Goal: Information Seeking & Learning: Learn about a topic

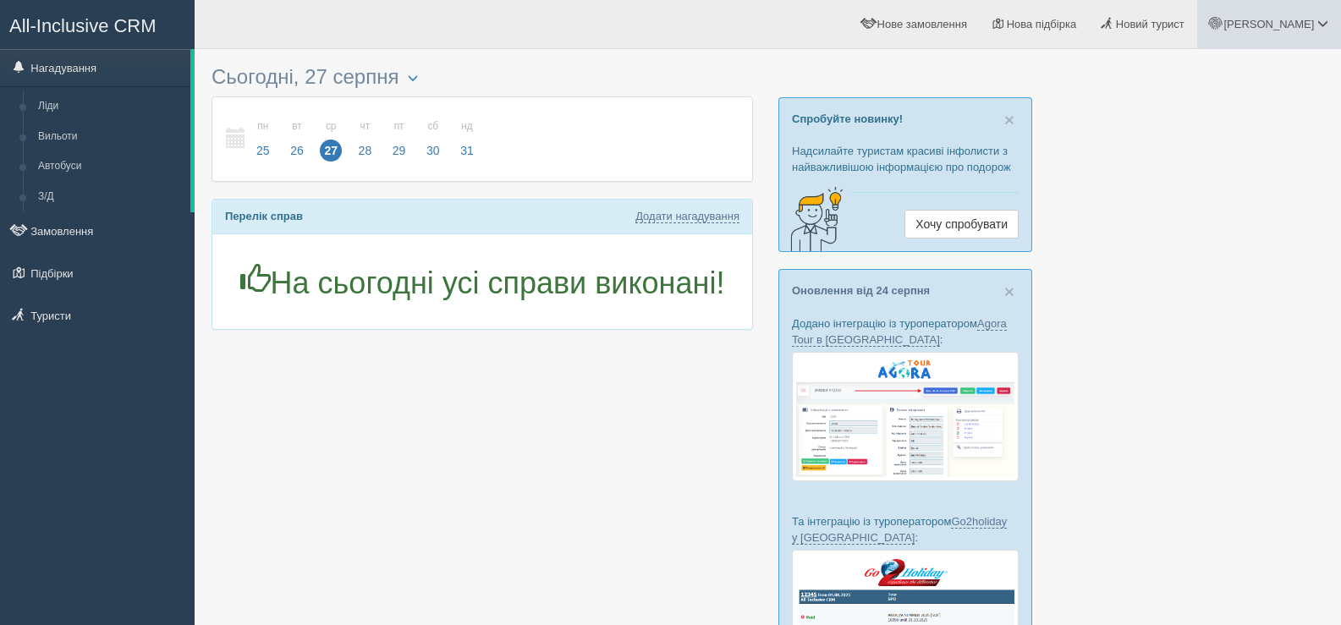
click at [1312, 22] on span "[PERSON_NAME]" at bounding box center [1269, 24] width 91 height 13
click at [1228, 75] on span "Мій профіль" at bounding box center [1222, 75] width 63 height 13
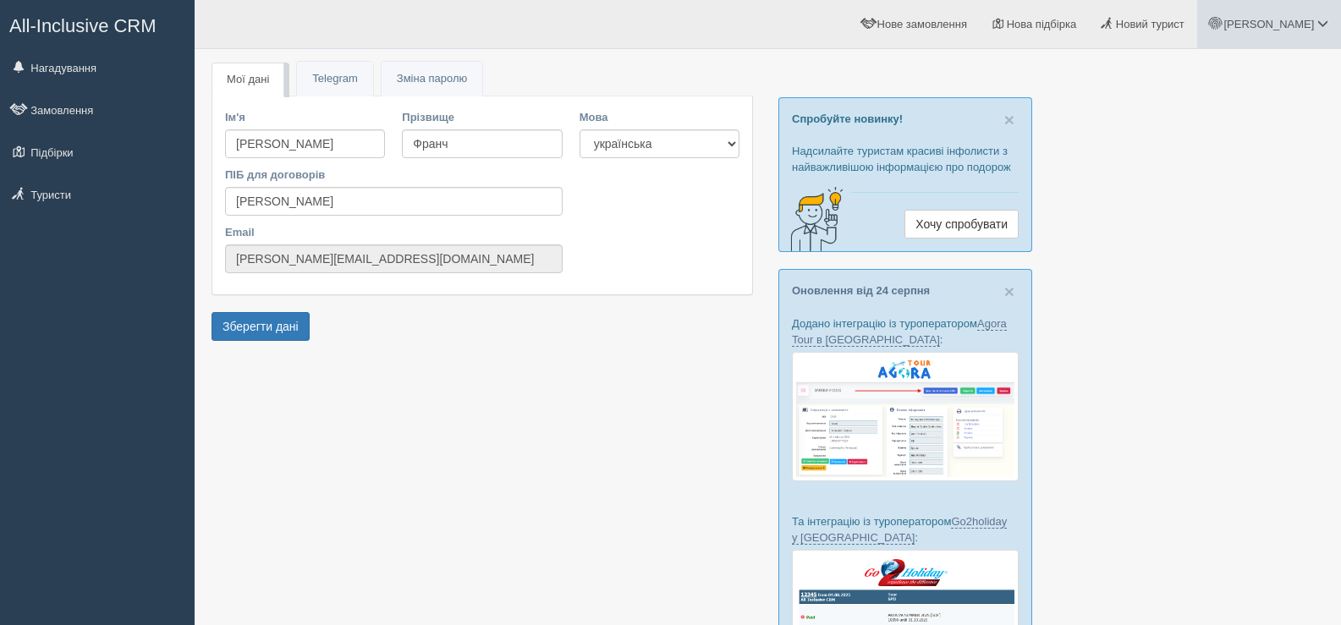
click at [1318, 28] on span at bounding box center [1323, 23] width 11 height 11
drag, startPoint x: 308, startPoint y: 202, endPoint x: 215, endPoint y: 195, distance: 93.3
click at [215, 195] on div "Ім'я Анна Прізвище Франч ПІБ для договорів Анна Франч Email anna.bondarenko@tpg…" at bounding box center [482, 195] width 540 height 198
click at [328, 201] on input "[PERSON_NAME]" at bounding box center [394, 201] width 338 height 29
click at [439, 79] on span "Зміна паролю" at bounding box center [432, 78] width 70 height 13
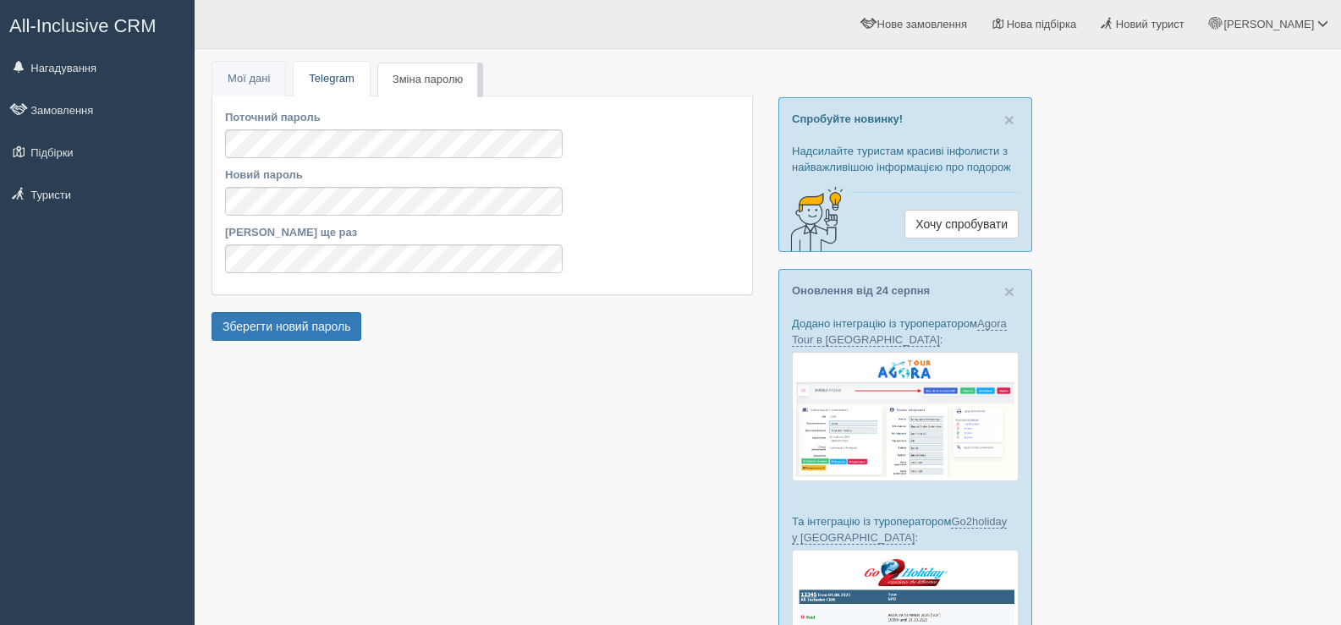
click at [332, 73] on link "Telegram" at bounding box center [331, 79] width 75 height 35
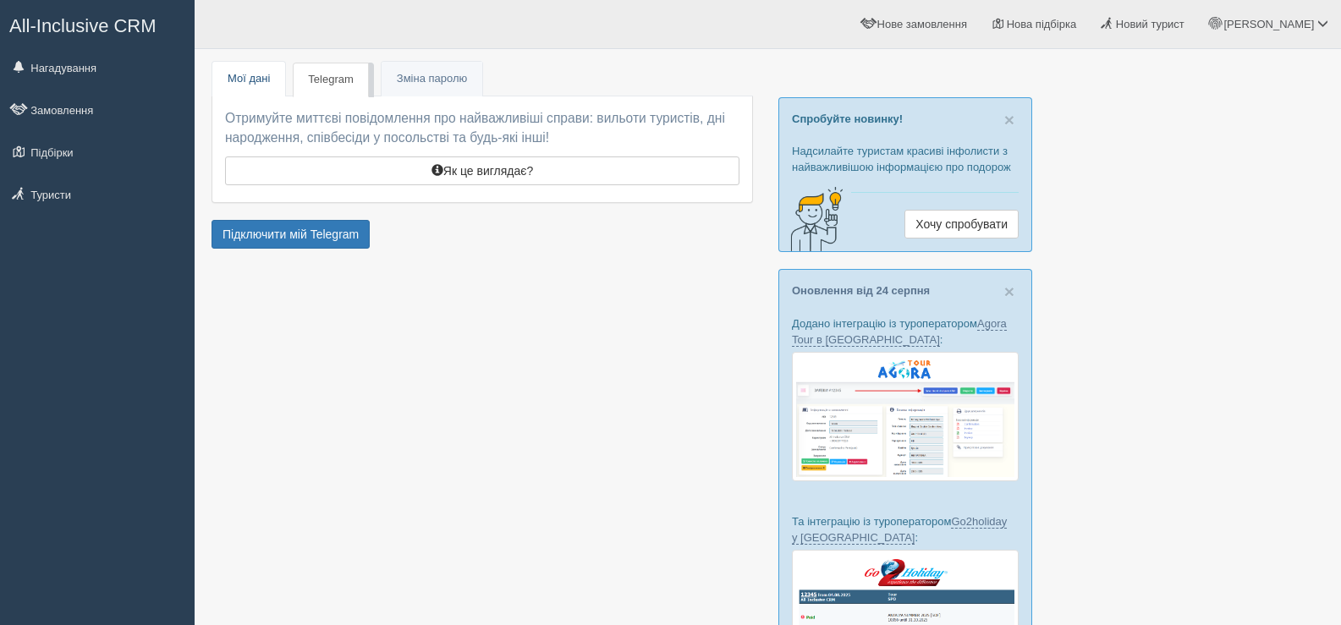
click at [255, 78] on link "Мої дані" at bounding box center [248, 79] width 73 height 35
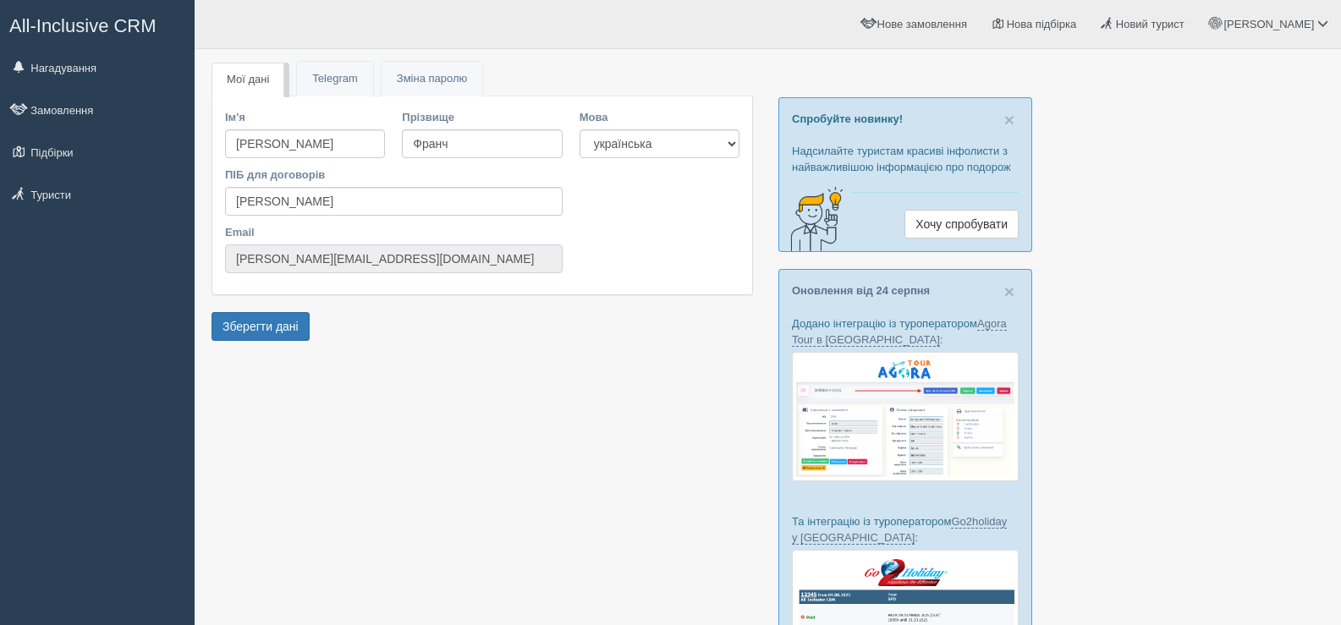
drag, startPoint x: 234, startPoint y: 258, endPoint x: 327, endPoint y: 260, distance: 93.9
click at [327, 260] on input "[PERSON_NAME][EMAIL_ADDRESS][DOMAIN_NAME]" at bounding box center [394, 259] width 338 height 29
click at [364, 319] on form "Мої дані Telegram Пароль Зміна паролю Ім'я Анна Прізвище Франч ПІБ для договорі…" at bounding box center [483, 210] width 542 height 270
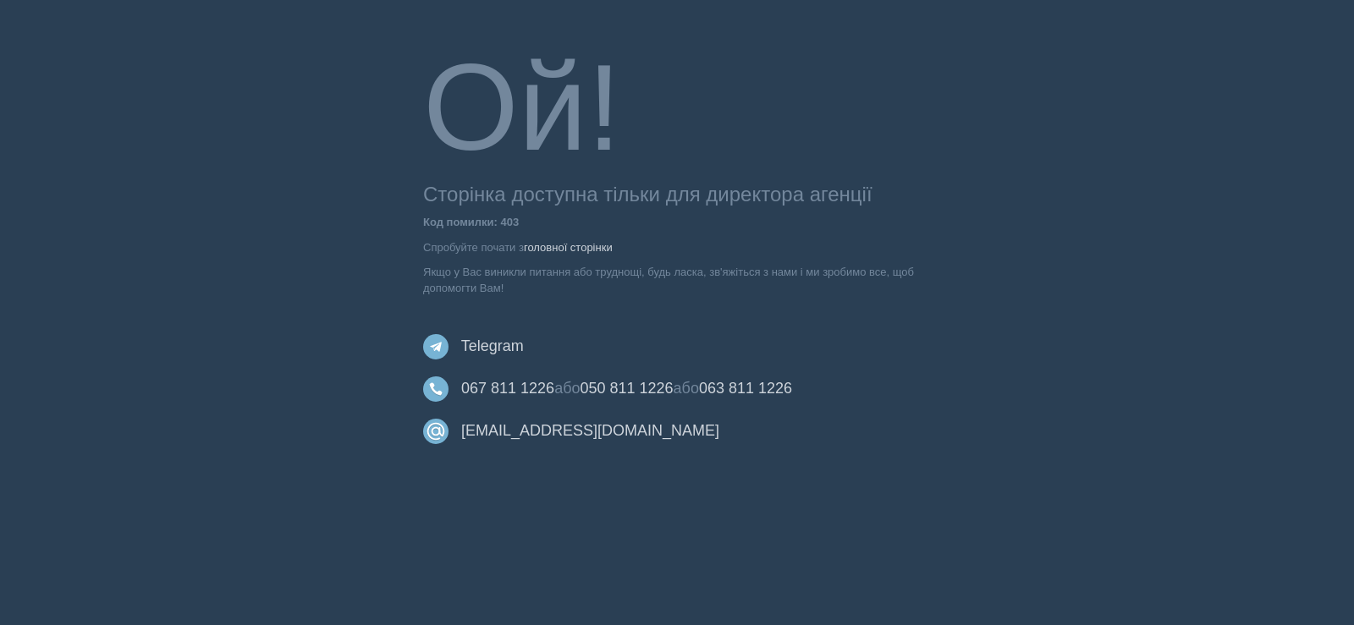
click at [883, 451] on div "Ой! Сторінка доступна тільки для директора агенції Код помилки: 403 Спробуйте п…" at bounding box center [677, 244] width 592 height 424
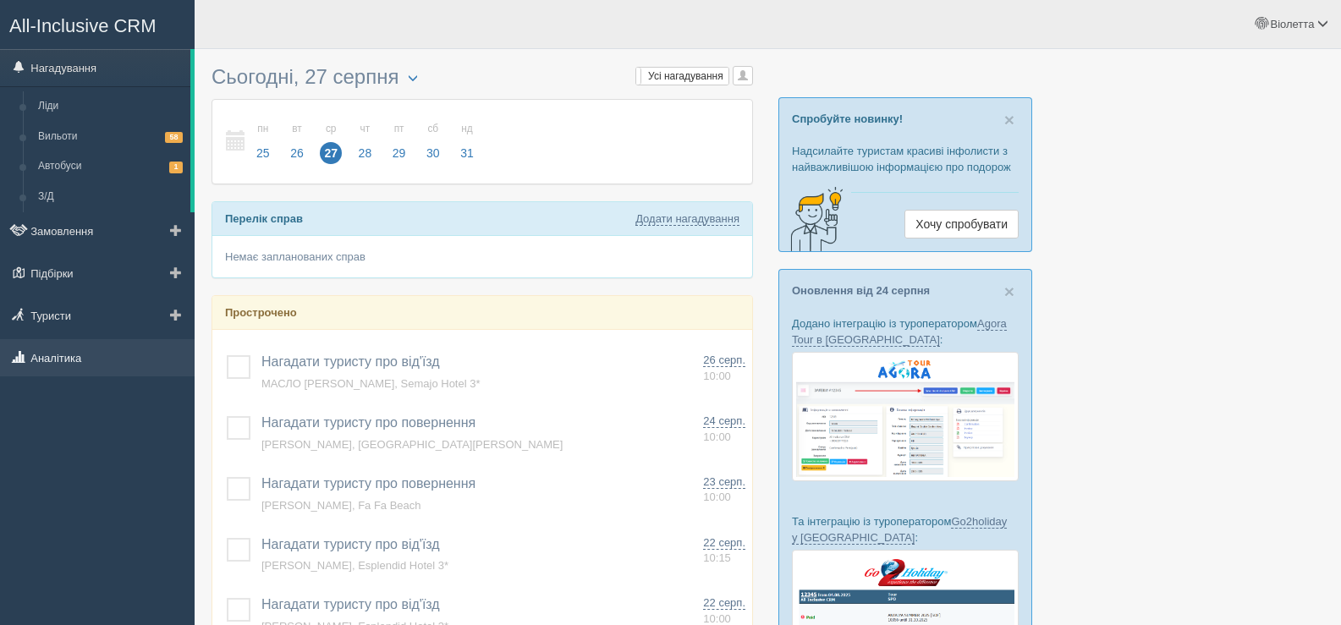
click at [61, 354] on link "Аналітика" at bounding box center [97, 357] width 195 height 37
click at [63, 357] on link "Аналітика" at bounding box center [97, 357] width 195 height 37
click at [52, 360] on link "Аналітика" at bounding box center [97, 357] width 195 height 37
click at [52, 359] on link "Аналітика" at bounding box center [97, 357] width 195 height 37
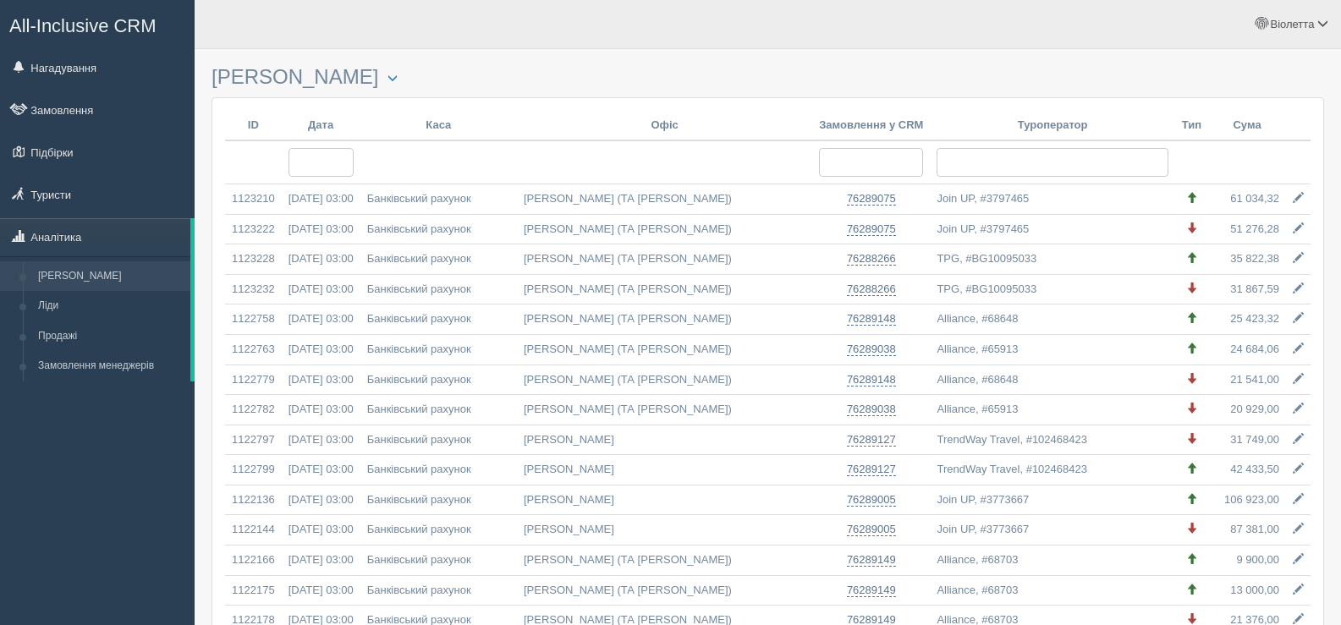
select select
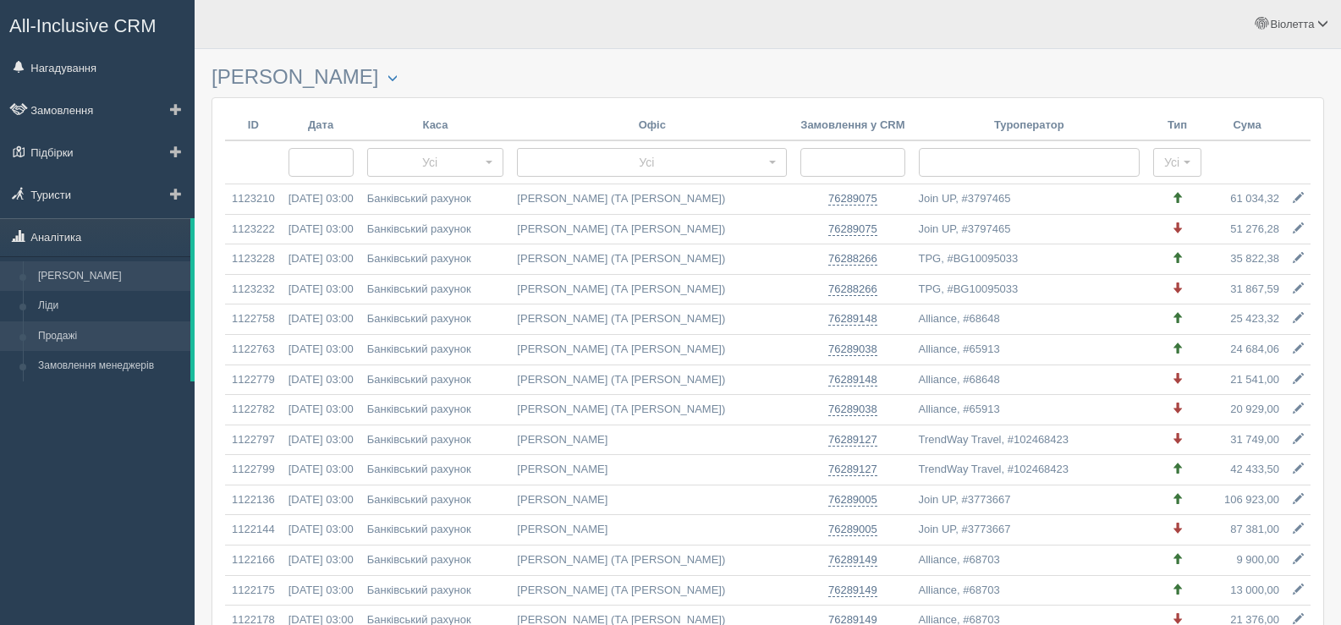
click at [69, 331] on link "Продажі" at bounding box center [110, 337] width 160 height 30
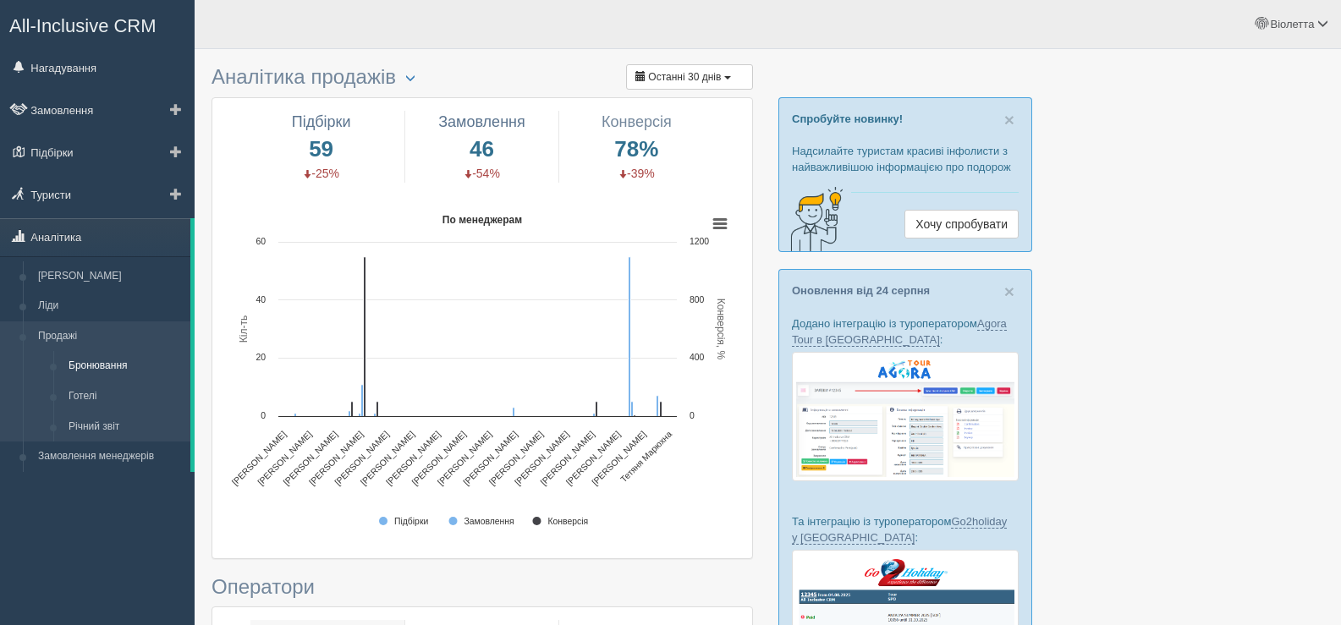
click at [99, 360] on link "Бронювання" at bounding box center [125, 366] width 129 height 30
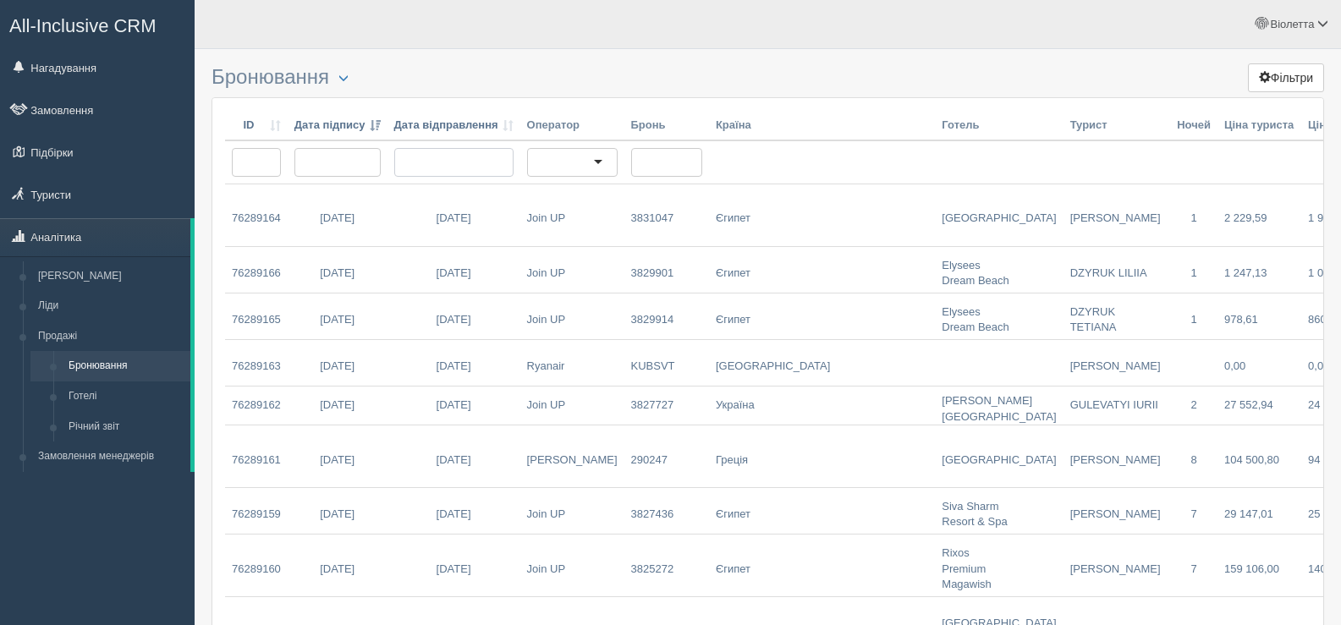
click at [442, 156] on input "text" at bounding box center [453, 162] width 119 height 29
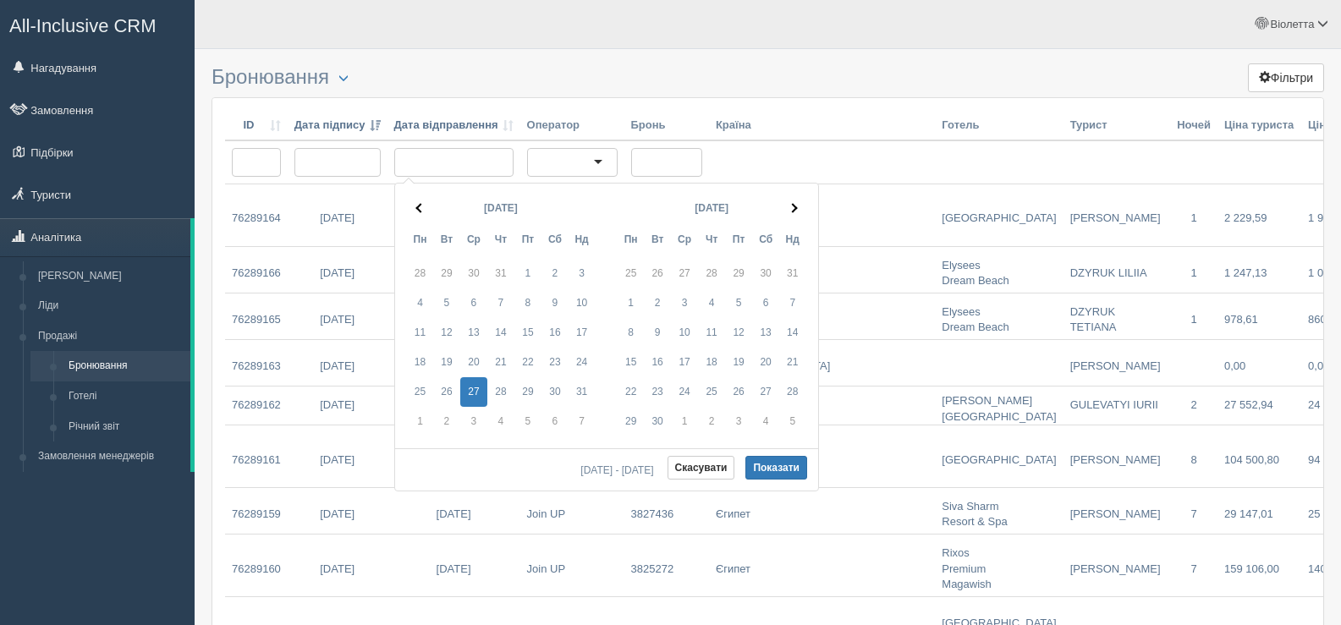
click at [504, 80] on h3 "Бронювання Повторні продажі Налаштування таблиці Фільтри" at bounding box center [768, 77] width 1113 height 23
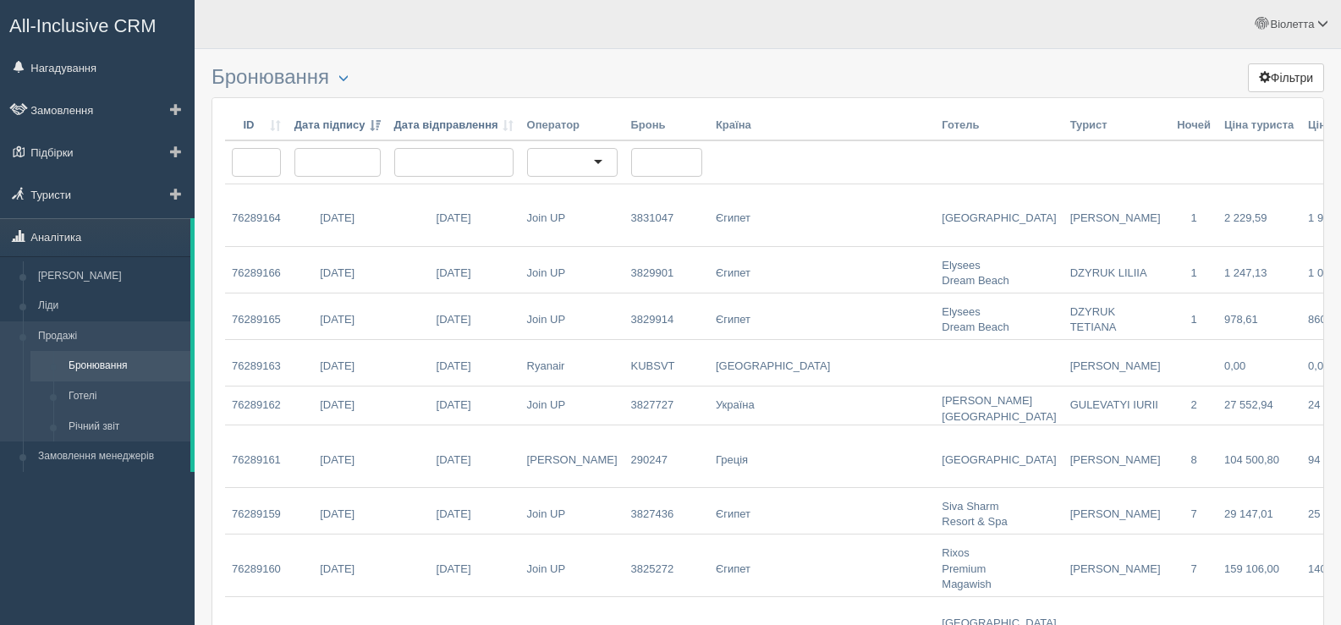
click at [81, 335] on link "Продажі" at bounding box center [110, 337] width 160 height 30
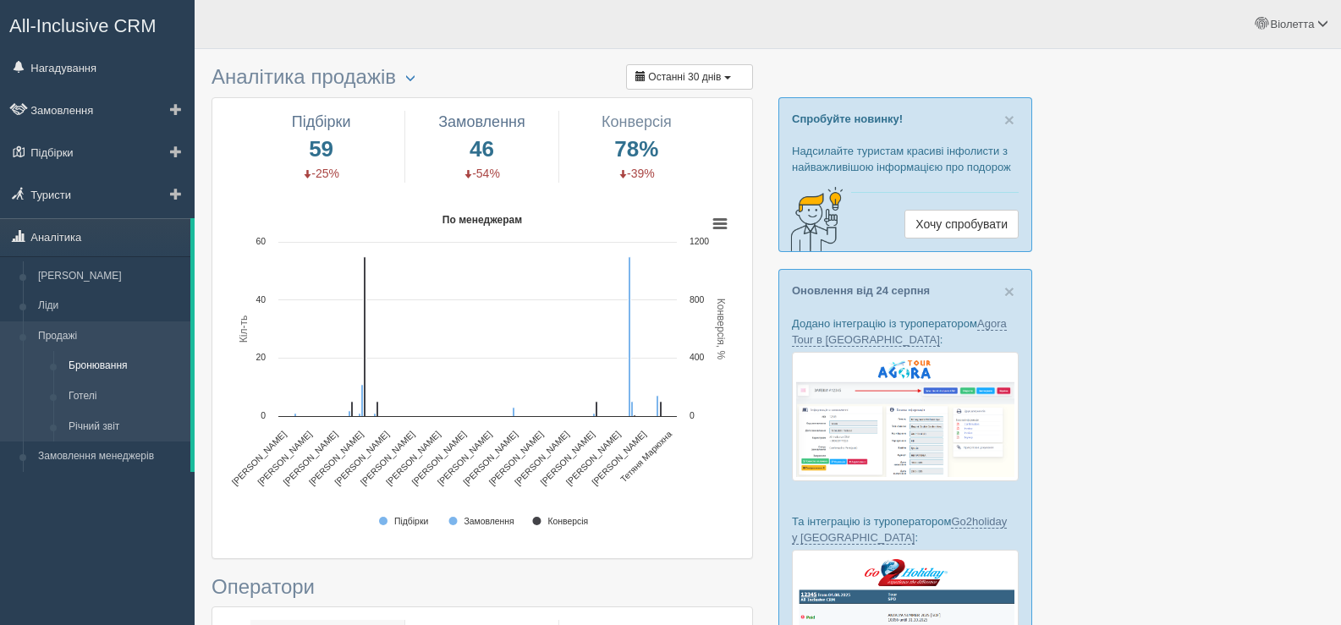
click at [107, 366] on link "Бронювання" at bounding box center [125, 366] width 129 height 30
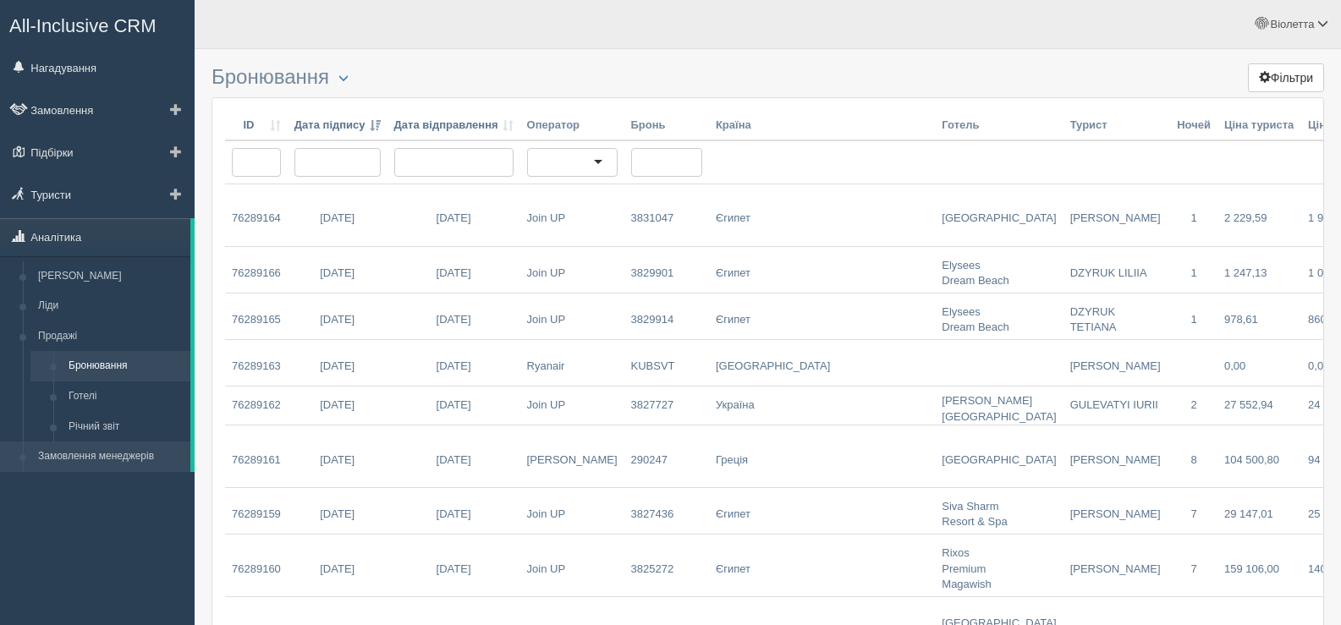
click at [121, 454] on link "Замовлення менеджерів" at bounding box center [110, 457] width 160 height 30
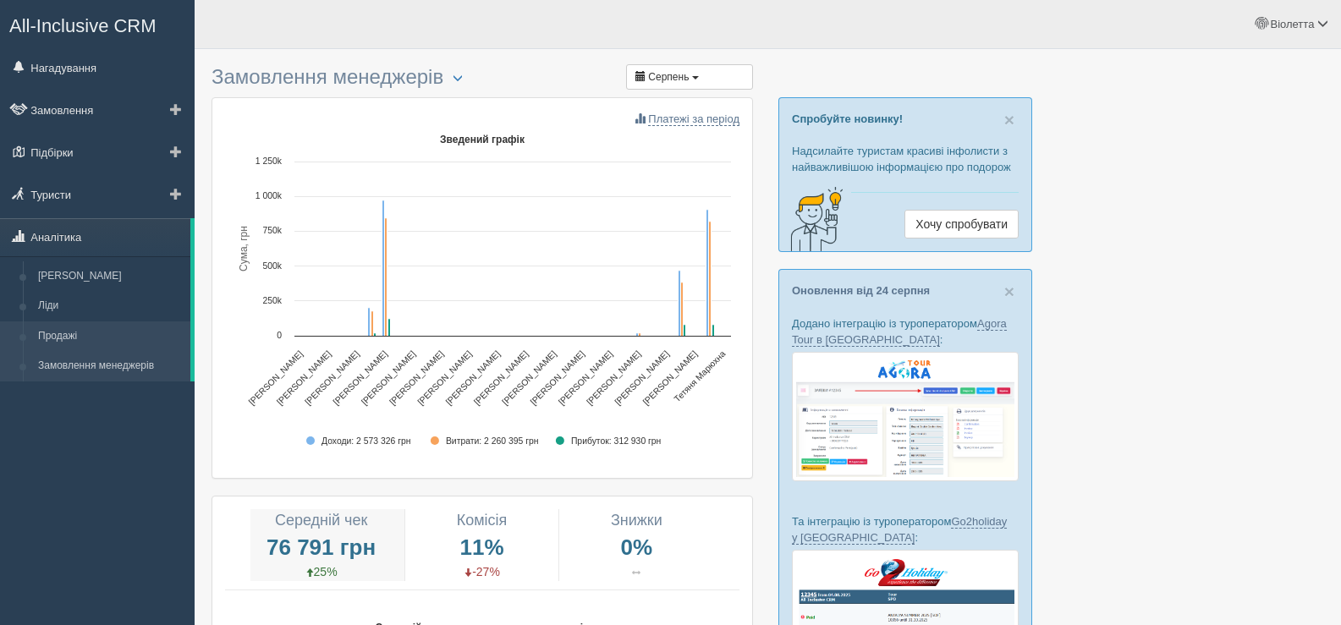
click at [74, 330] on link "Продажі" at bounding box center [110, 337] width 160 height 30
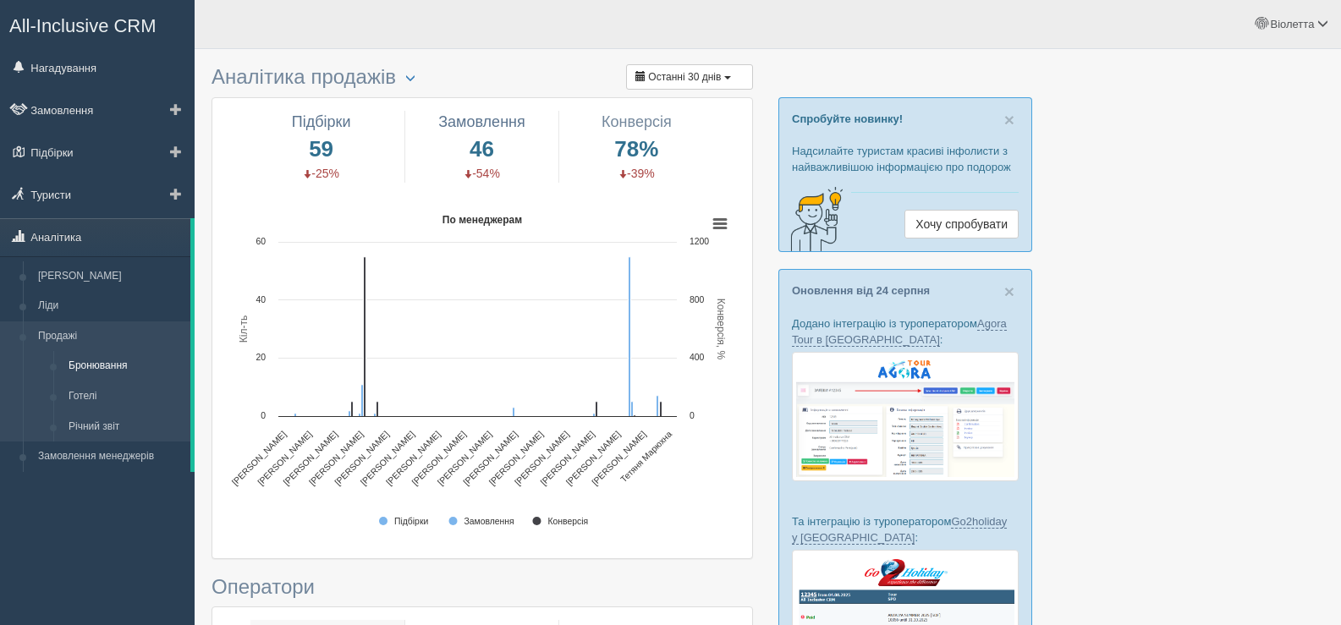
click at [102, 364] on link "Бронювання" at bounding box center [125, 366] width 129 height 30
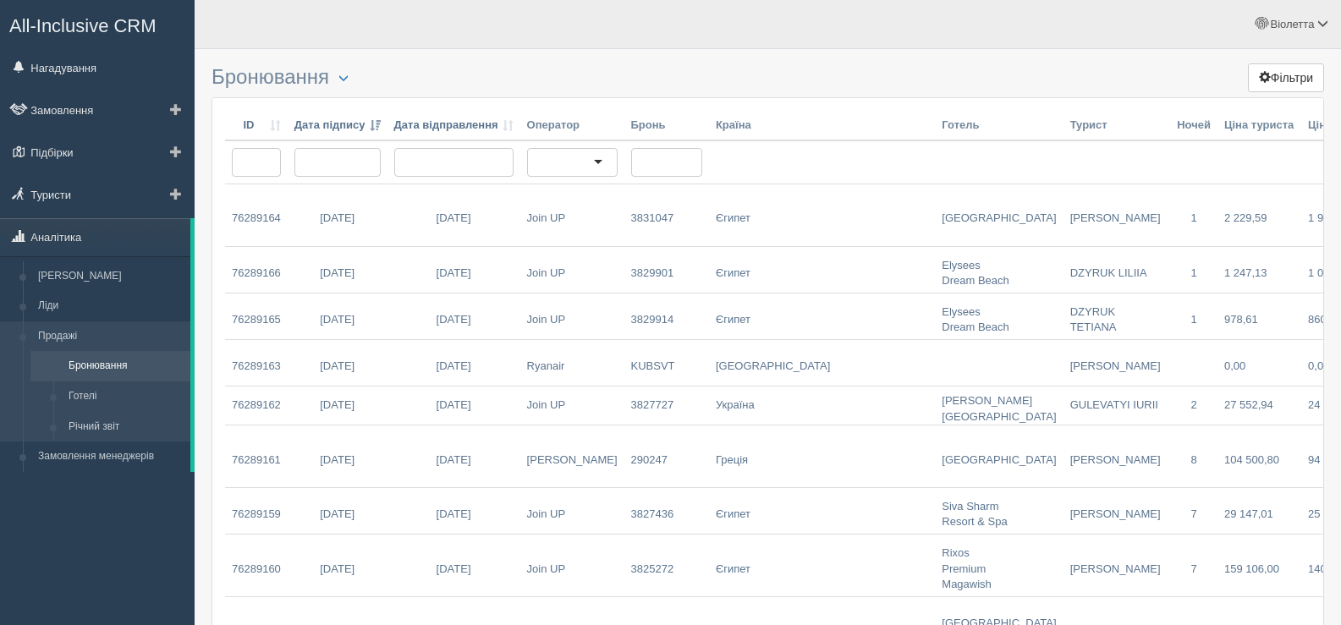
click at [69, 332] on link "Продажі" at bounding box center [110, 337] width 160 height 30
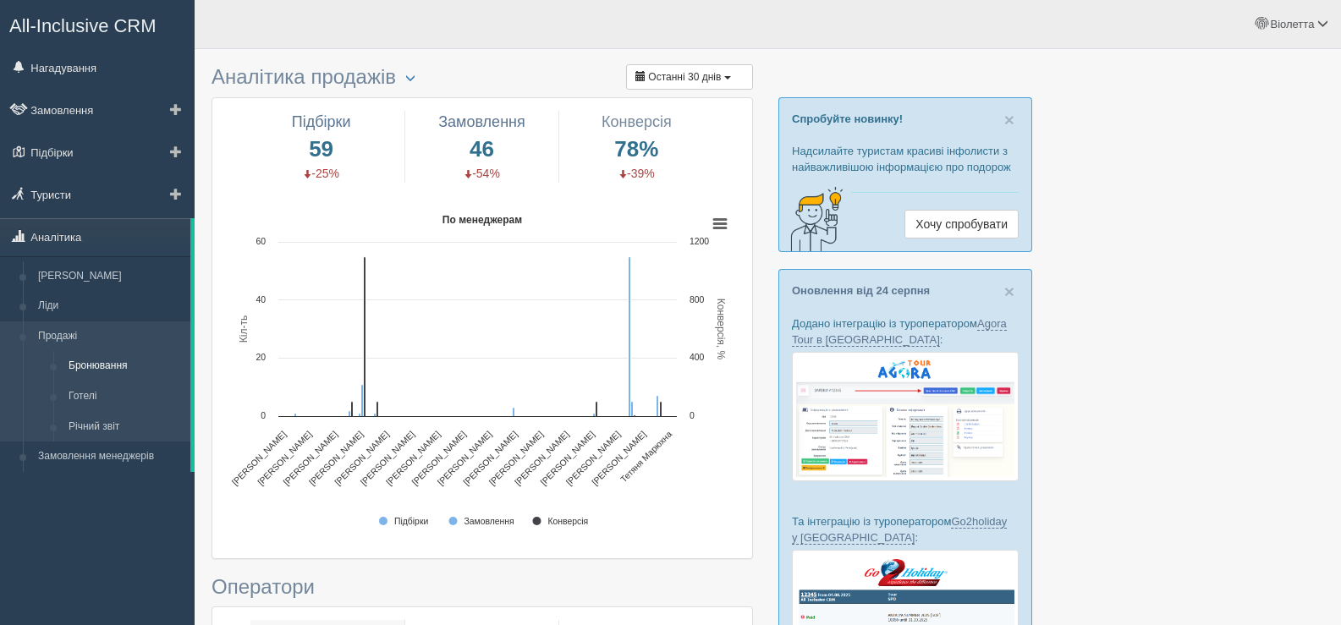
click at [118, 362] on link "Бронювання" at bounding box center [125, 366] width 129 height 30
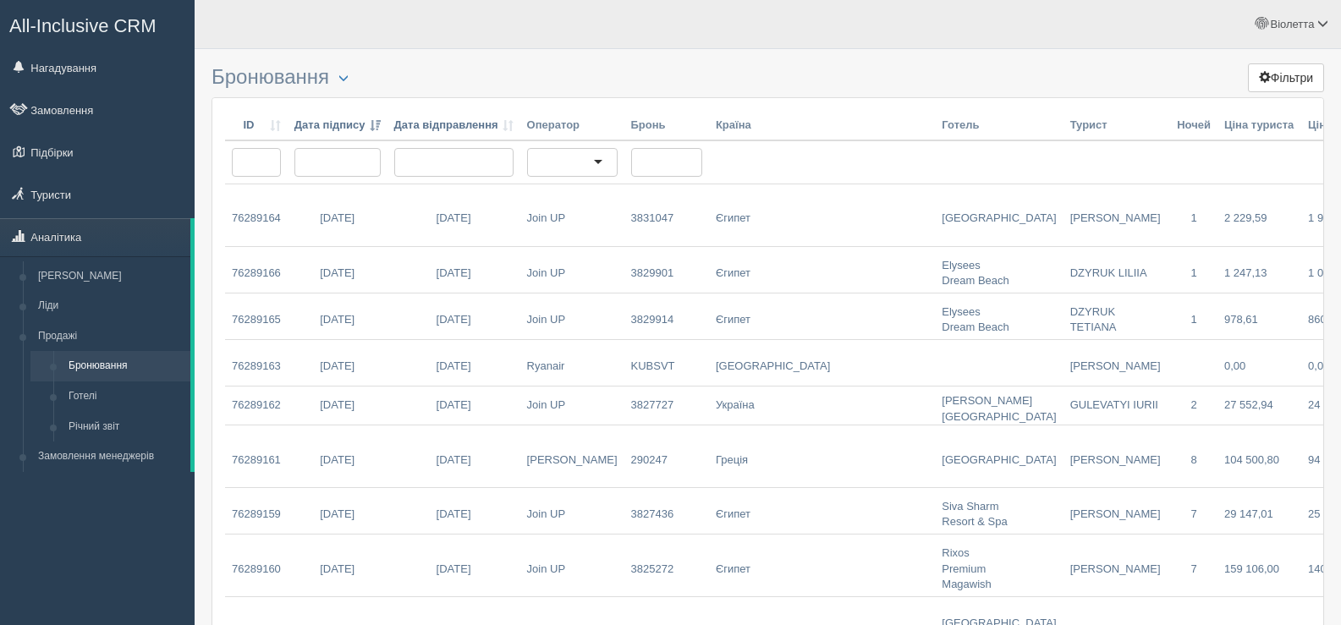
click at [708, 34] on ul "[PERSON_NAME] Мій профіль Моя аналітика Для туристів Допомога Вихід" at bounding box center [940, 24] width 803 height 48
click at [347, 75] on span "button" at bounding box center [343, 78] width 10 height 10
click at [375, 147] on link "Налаштування таблиці" at bounding box center [405, 149] width 151 height 28
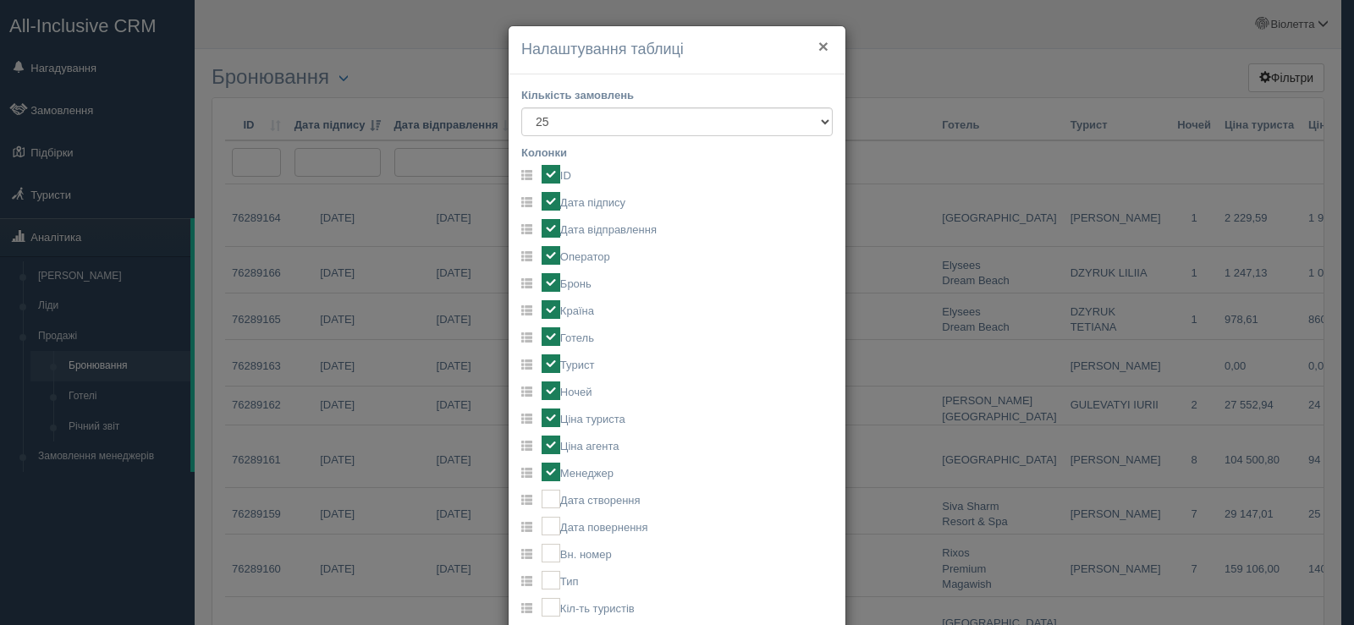
click at [818, 44] on button "×" at bounding box center [823, 46] width 10 height 18
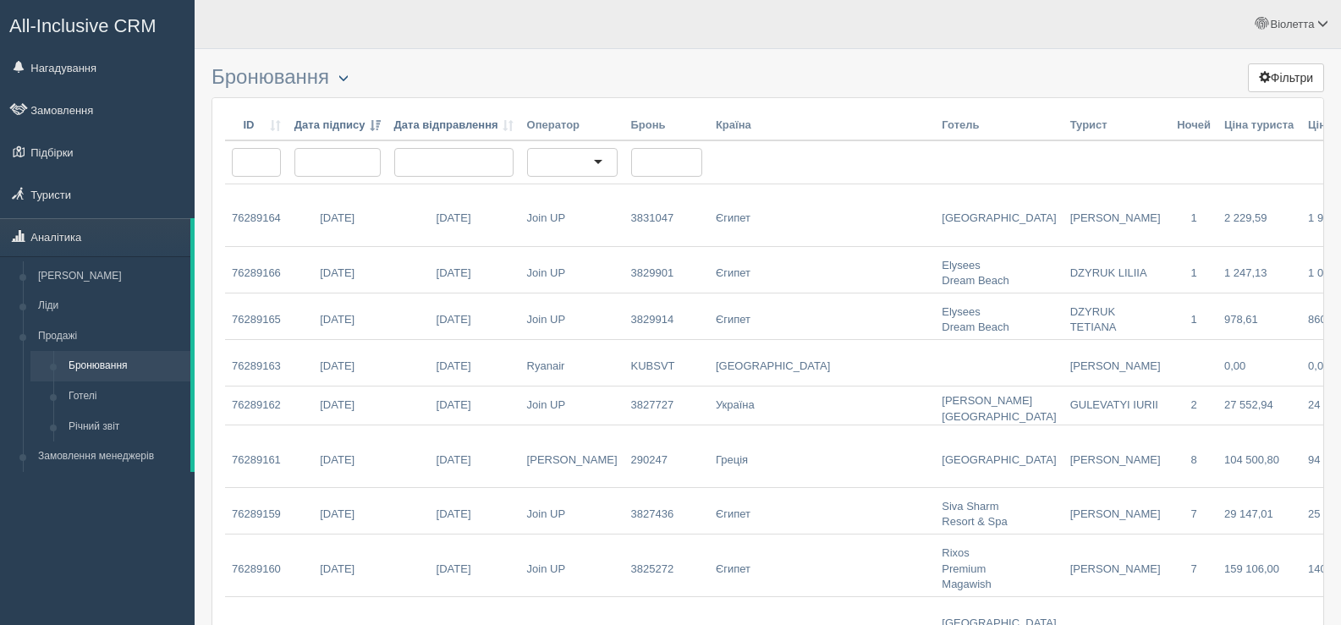
click at [344, 78] on span "button" at bounding box center [343, 78] width 10 height 10
click at [373, 150] on link "Налаштування таблиці" at bounding box center [405, 149] width 151 height 28
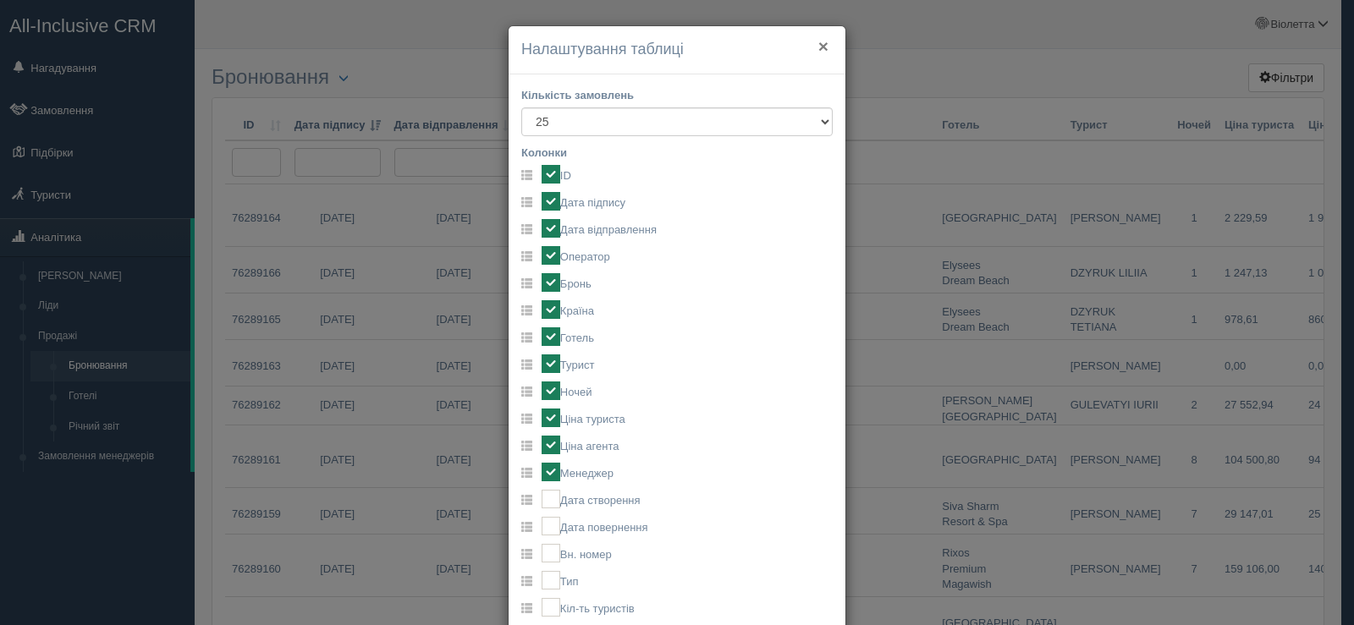
click at [818, 44] on button "×" at bounding box center [823, 46] width 10 height 18
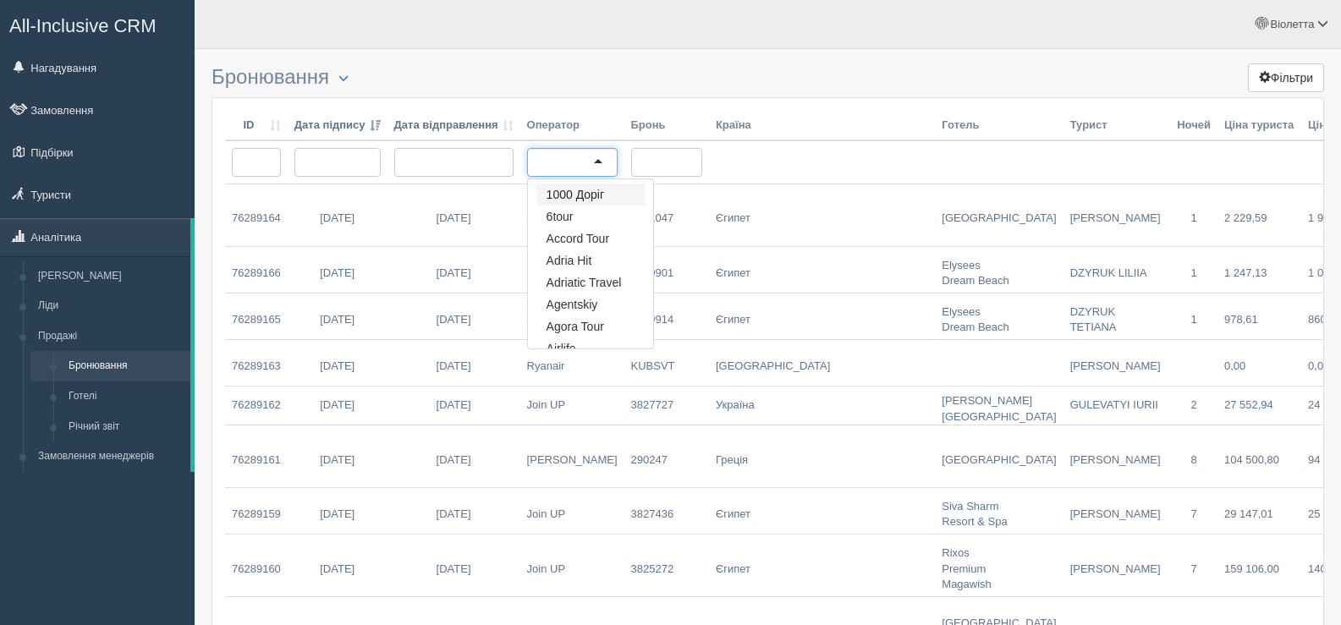
click at [572, 160] on div at bounding box center [572, 162] width 91 height 29
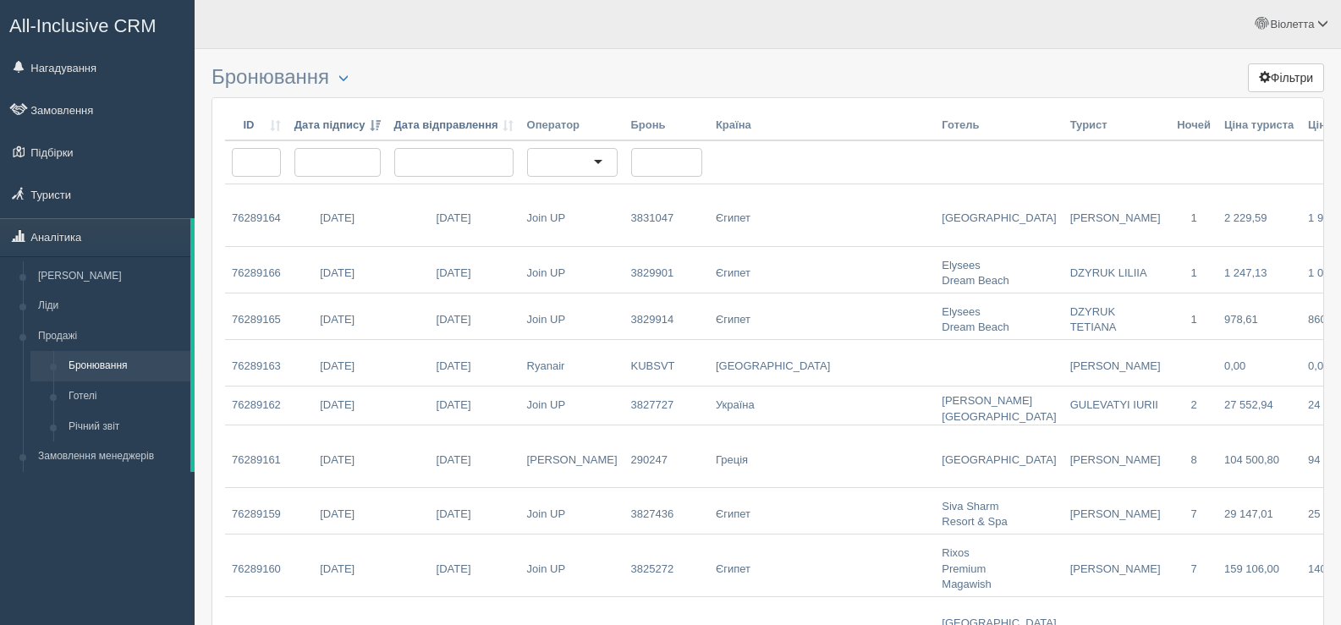
click at [711, 57] on div at bounding box center [768, 32] width 1113 height 49
click at [344, 74] on span "button" at bounding box center [343, 78] width 10 height 10
click at [382, 147] on link "Налаштування таблиці" at bounding box center [405, 149] width 151 height 28
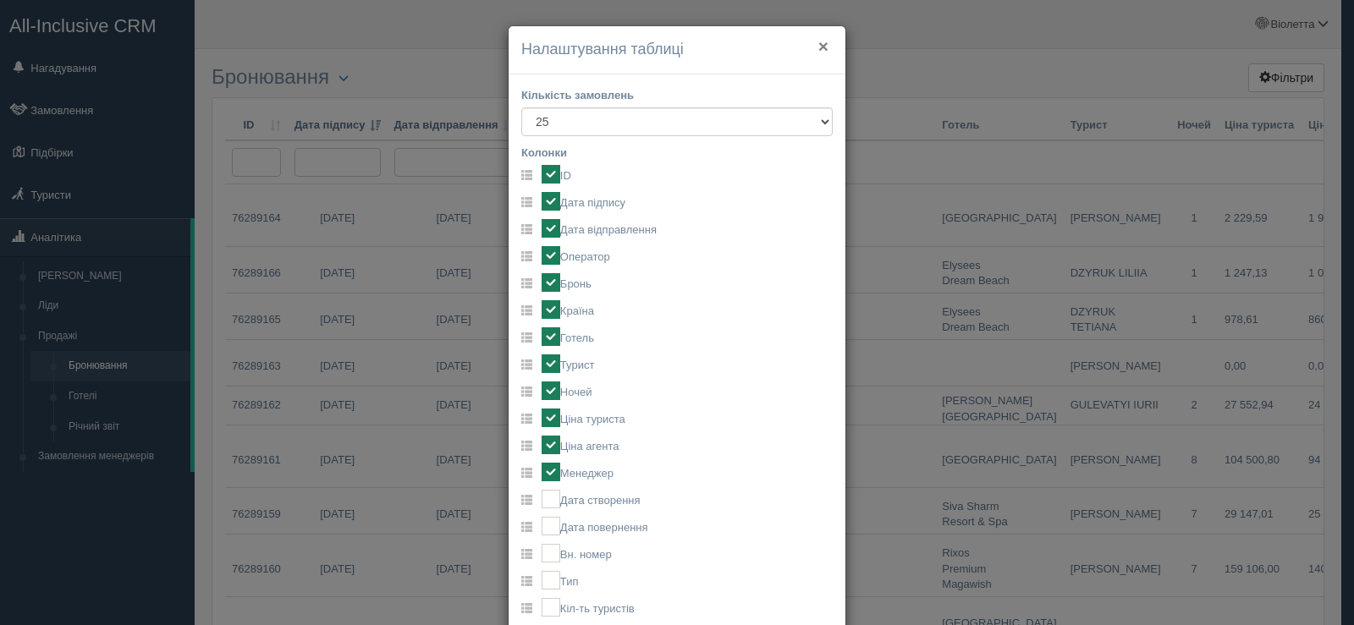
click at [818, 46] on button "×" at bounding box center [823, 46] width 10 height 18
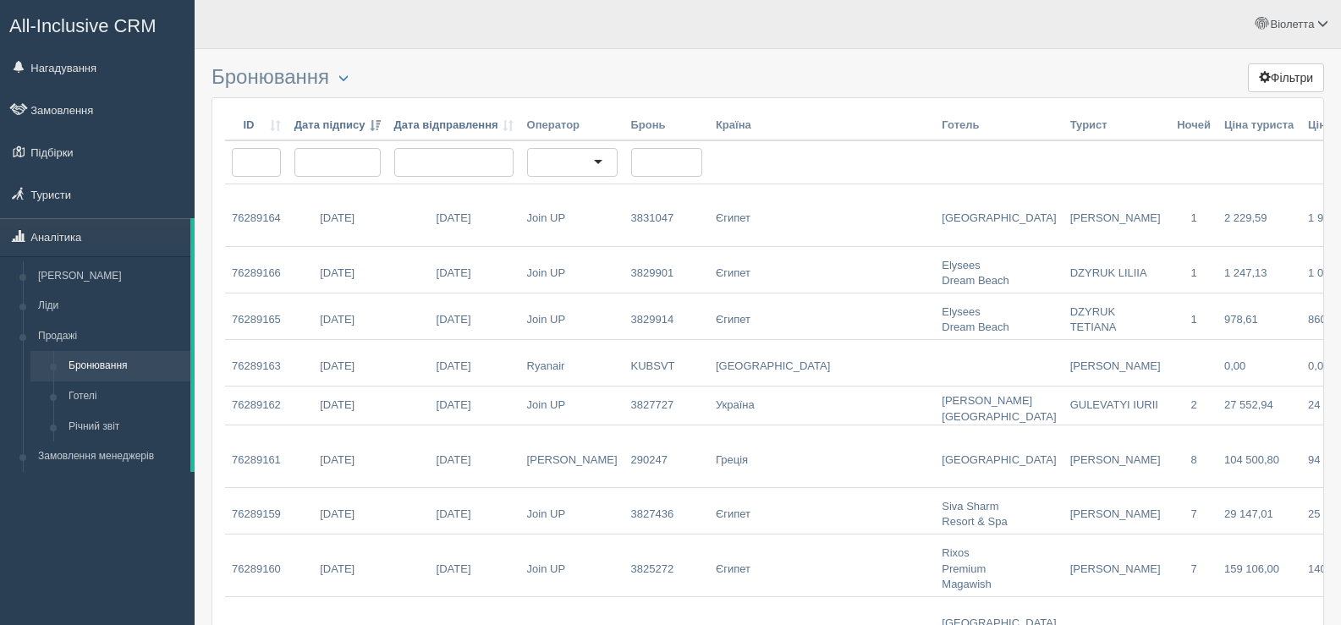
click at [417, 36] on div "[PERSON_NAME] Мій профіль Моя аналітика Для туристів Допомога" at bounding box center [768, 24] width 1147 height 49
